Goal: Task Accomplishment & Management: Manage account settings

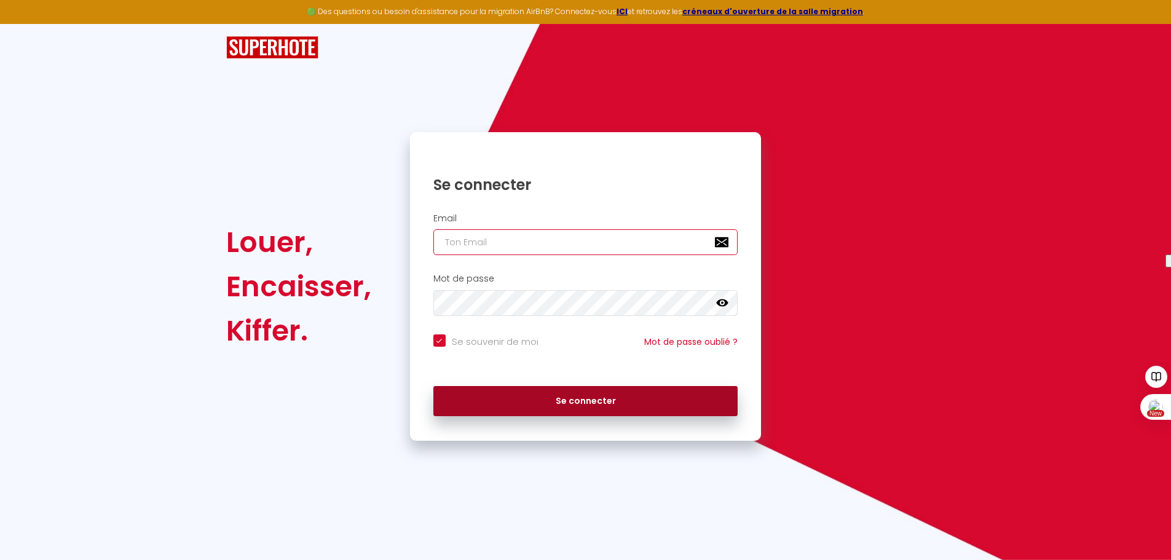
type input "[EMAIL_ADDRESS][DOMAIN_NAME]"
click at [601, 400] on button "Se connecter" at bounding box center [585, 401] width 305 height 31
checkbox input "true"
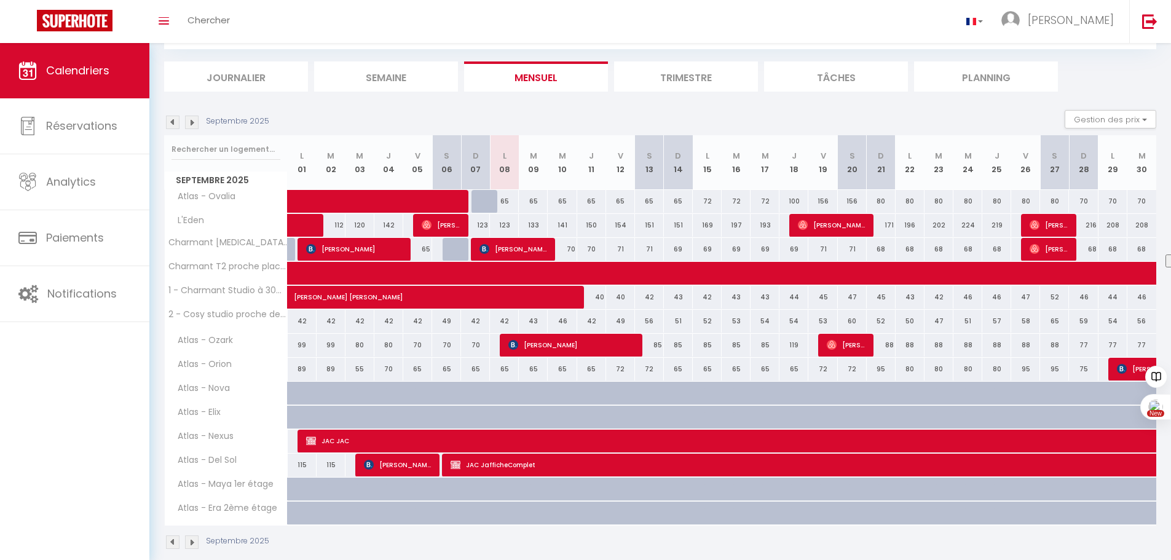
scroll to position [83, 0]
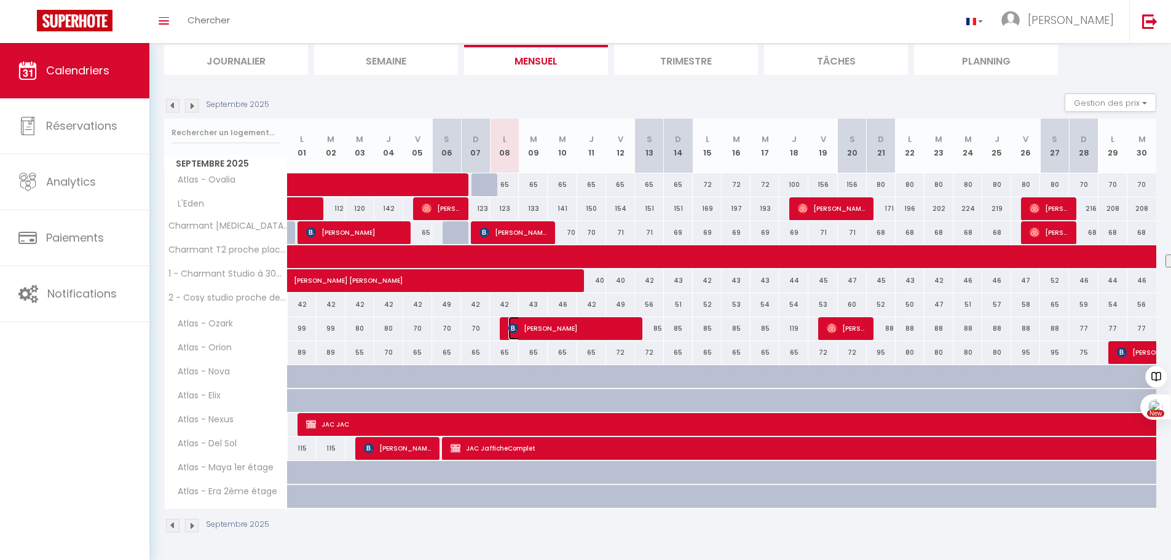
click at [524, 324] on span "[PERSON_NAME]" at bounding box center [570, 328] width 125 height 23
select select "OK"
select select "0"
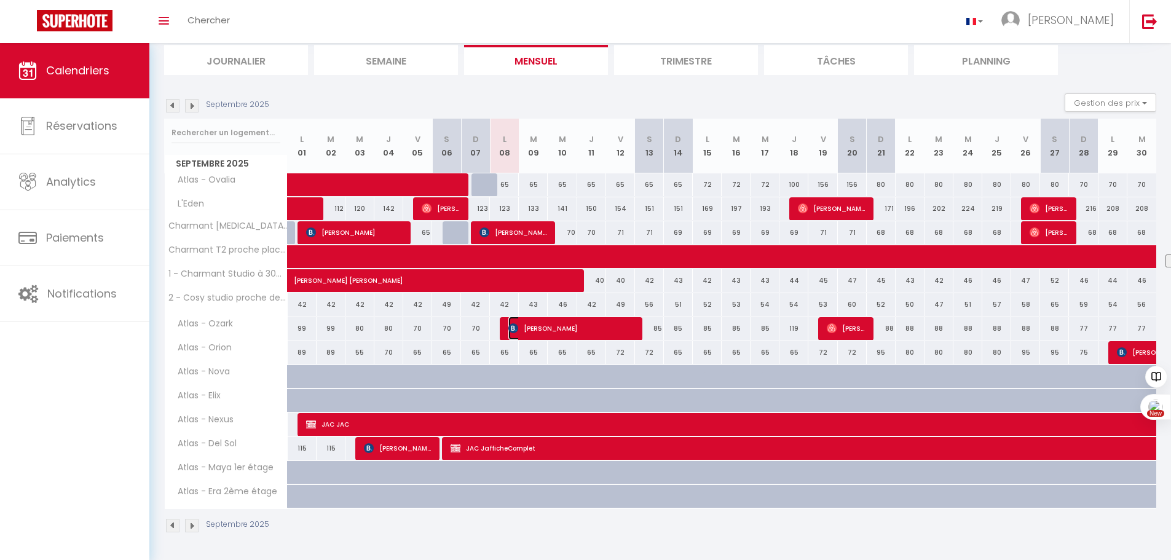
select select "1"
select select
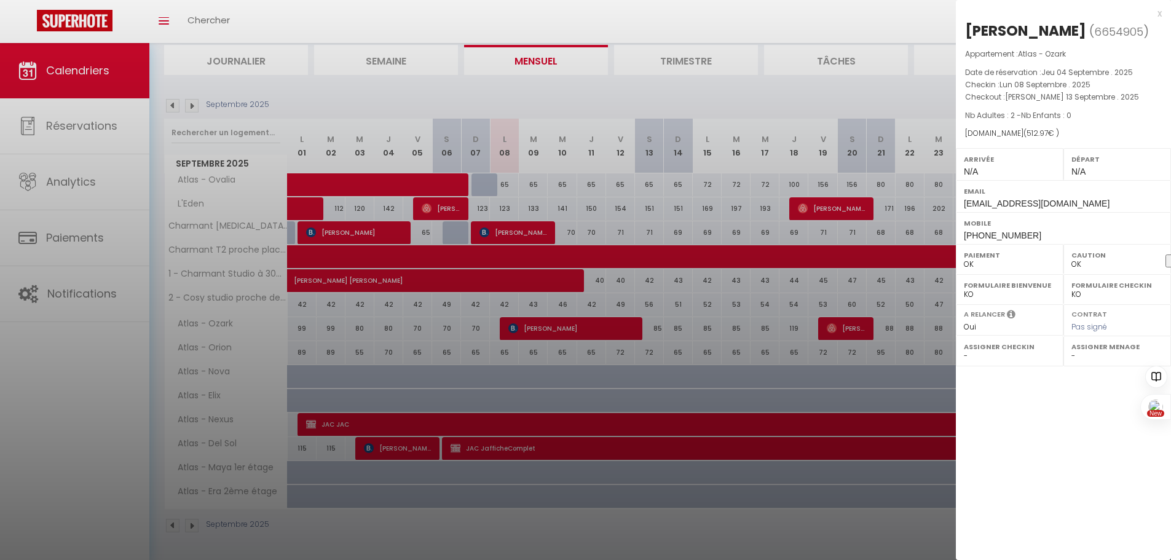
click at [677, 341] on div at bounding box center [585, 280] width 1171 height 560
